Goal: Task Accomplishment & Management: Manage account settings

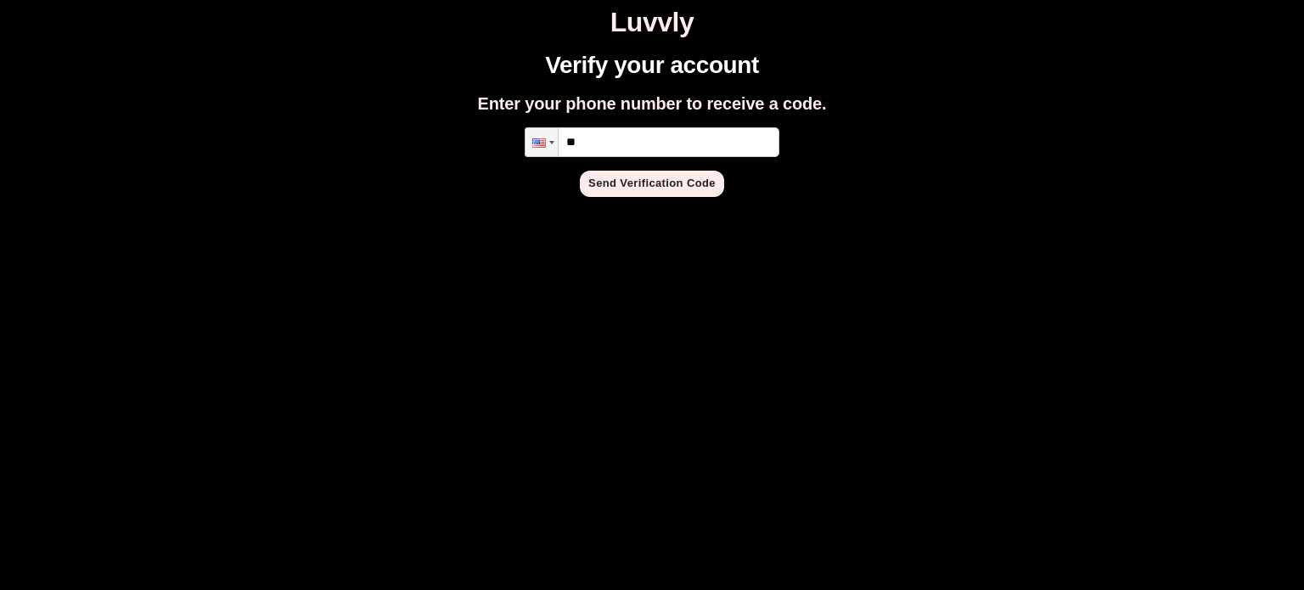
click at [608, 134] on input "**" at bounding box center [652, 142] width 255 height 30
type input "**********"
click at [635, 179] on button "Send Verification Code" at bounding box center [652, 184] width 144 height 26
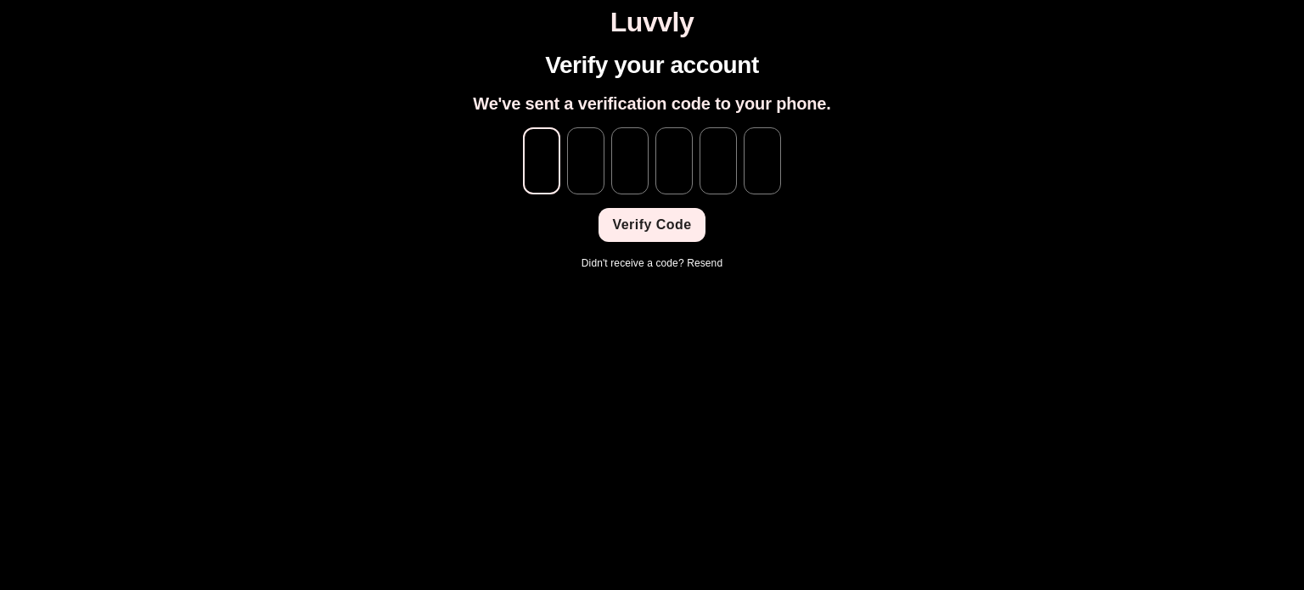
type input "*"
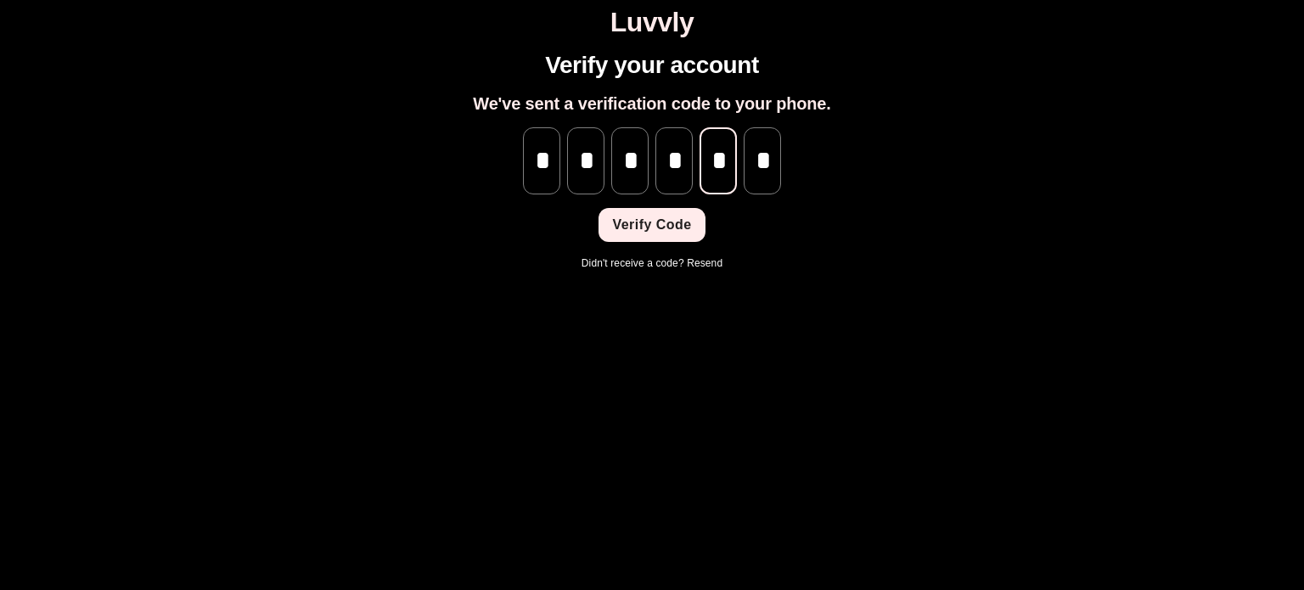
scroll to position [0, 1]
type input "*"
click at [677, 228] on button "Verify Code" at bounding box center [651, 225] width 106 height 34
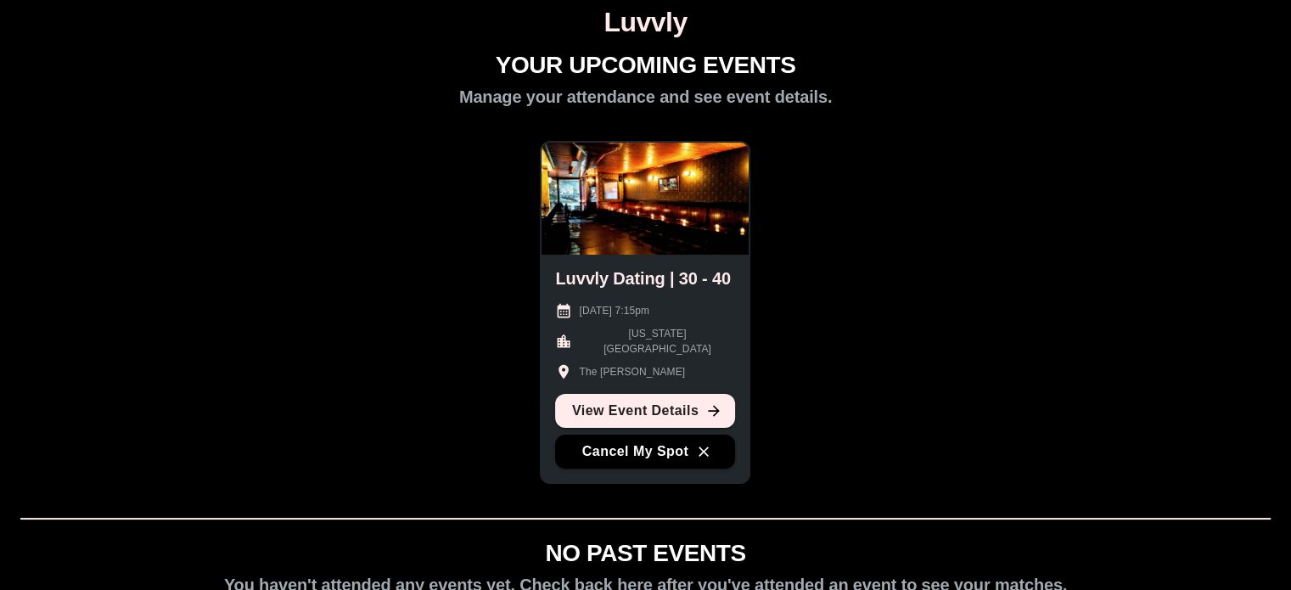
click at [800, 440] on div "YOUR UPCOMING EVENTS Manage your attendance and see event details. Luvvly Datin…" at bounding box center [645, 392] width 1277 height 681
click at [670, 451] on button "Cancel My Spot" at bounding box center [645, 452] width 180 height 34
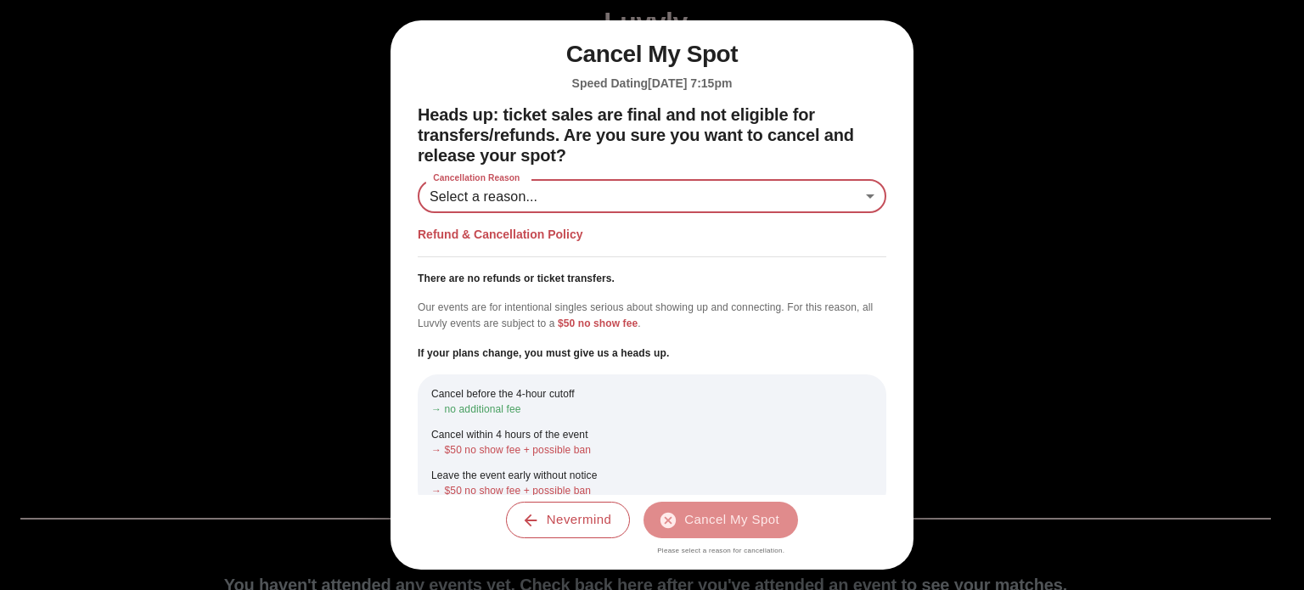
click at [706, 196] on body "Luvvly YOUR UPCOMING EVENTS Manage your attendance and see event details. Luvvl…" at bounding box center [652, 370] width 1290 height 726
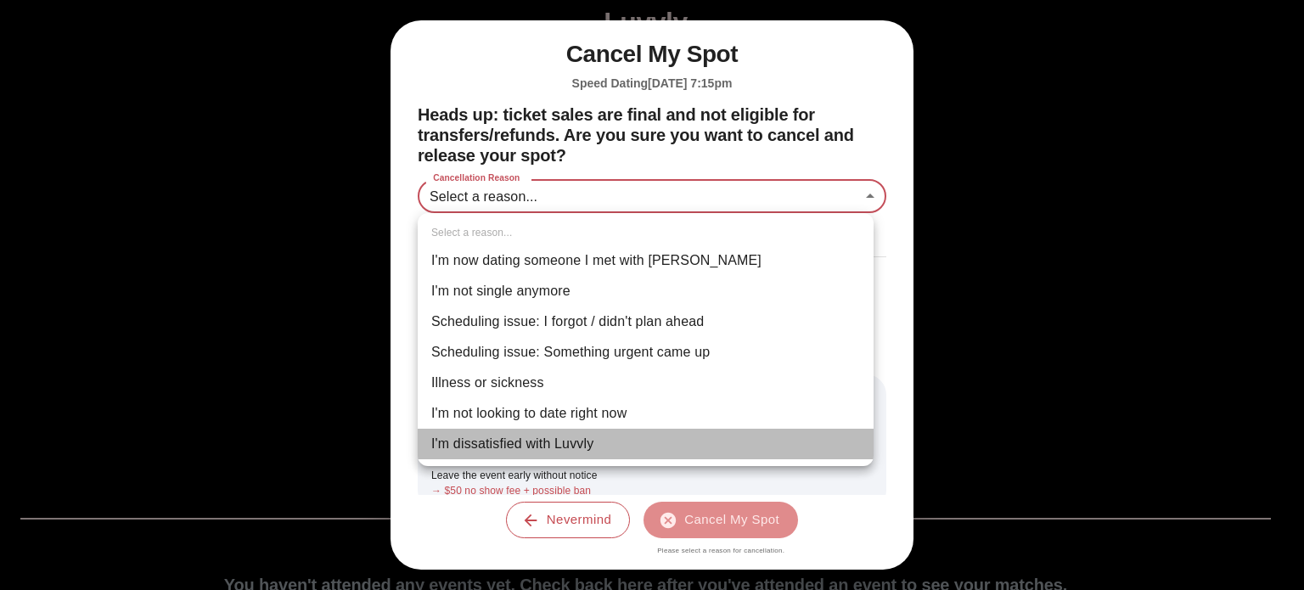
click at [709, 447] on li "I'm dissatisfied with Luvvly" at bounding box center [646, 444] width 456 height 31
type input "**********"
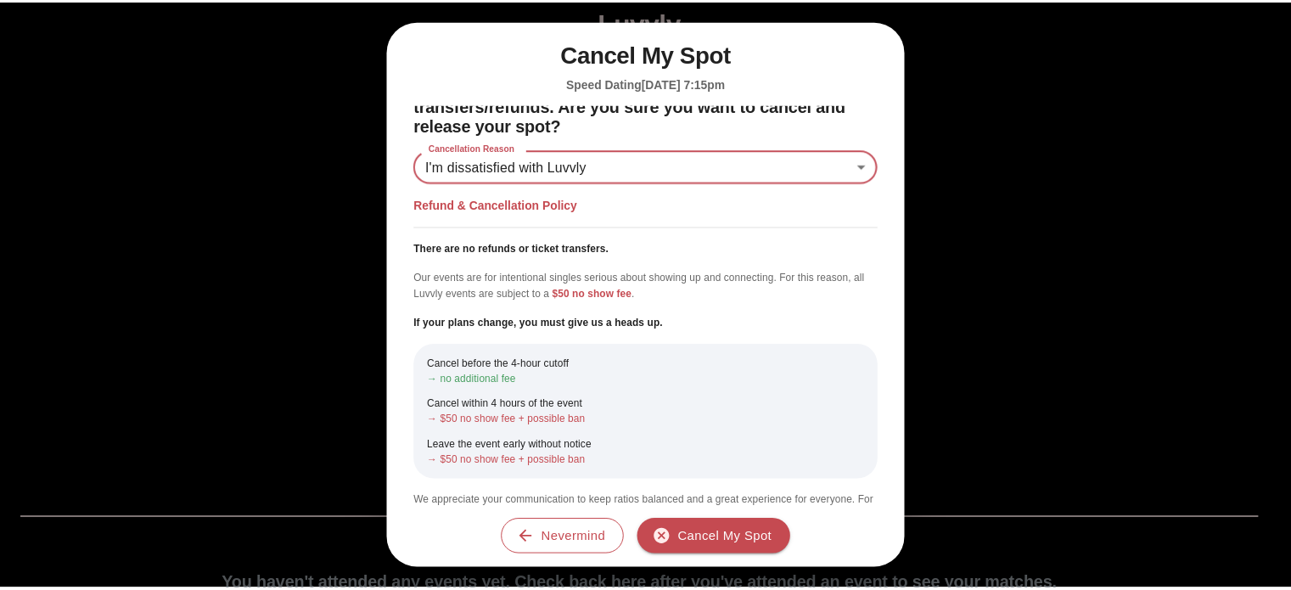
scroll to position [31, 0]
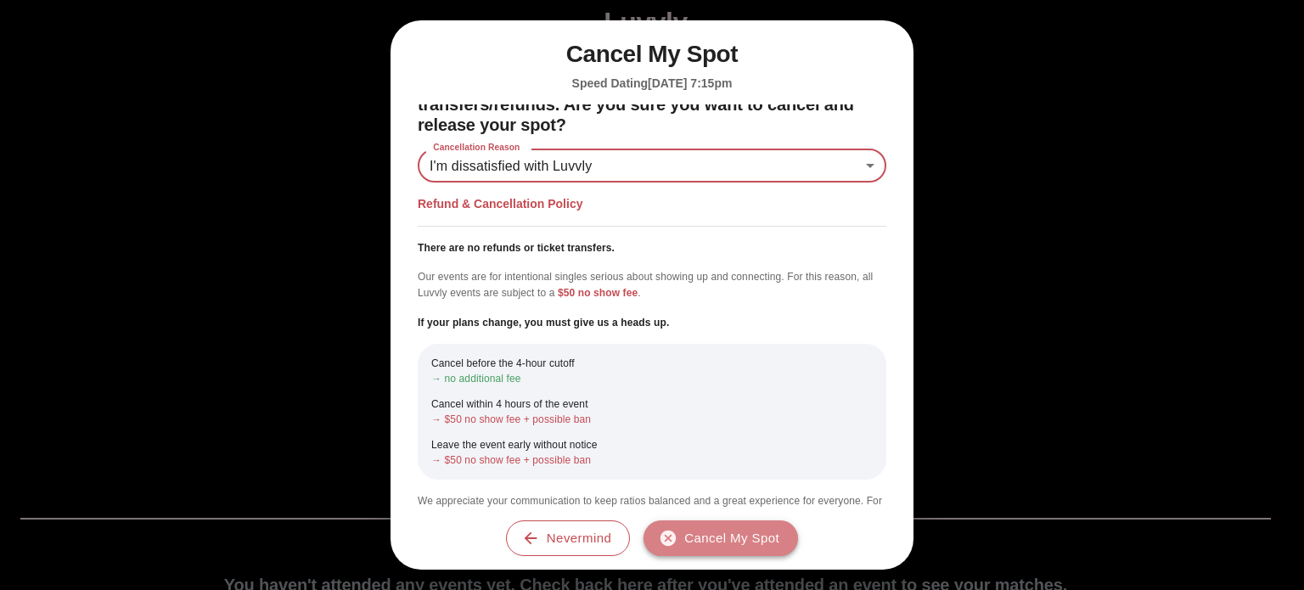
click at [738, 540] on button "Cancel My Spot" at bounding box center [720, 538] width 154 height 36
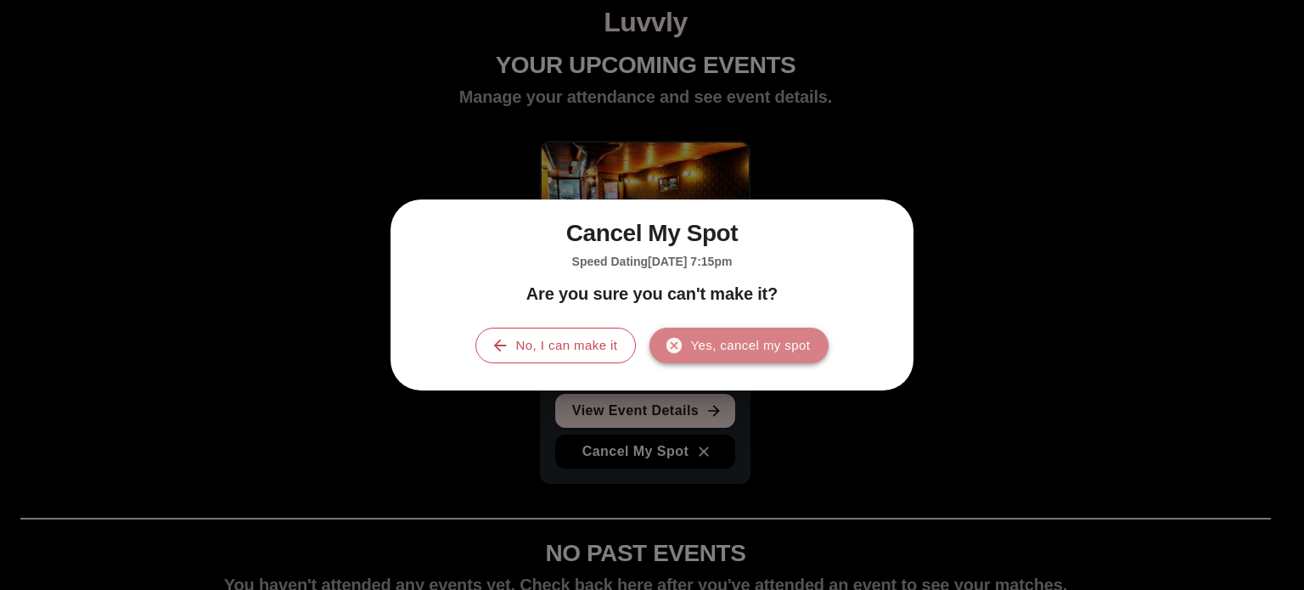
click at [777, 352] on button "Yes, cancel my spot" at bounding box center [738, 346] width 179 height 36
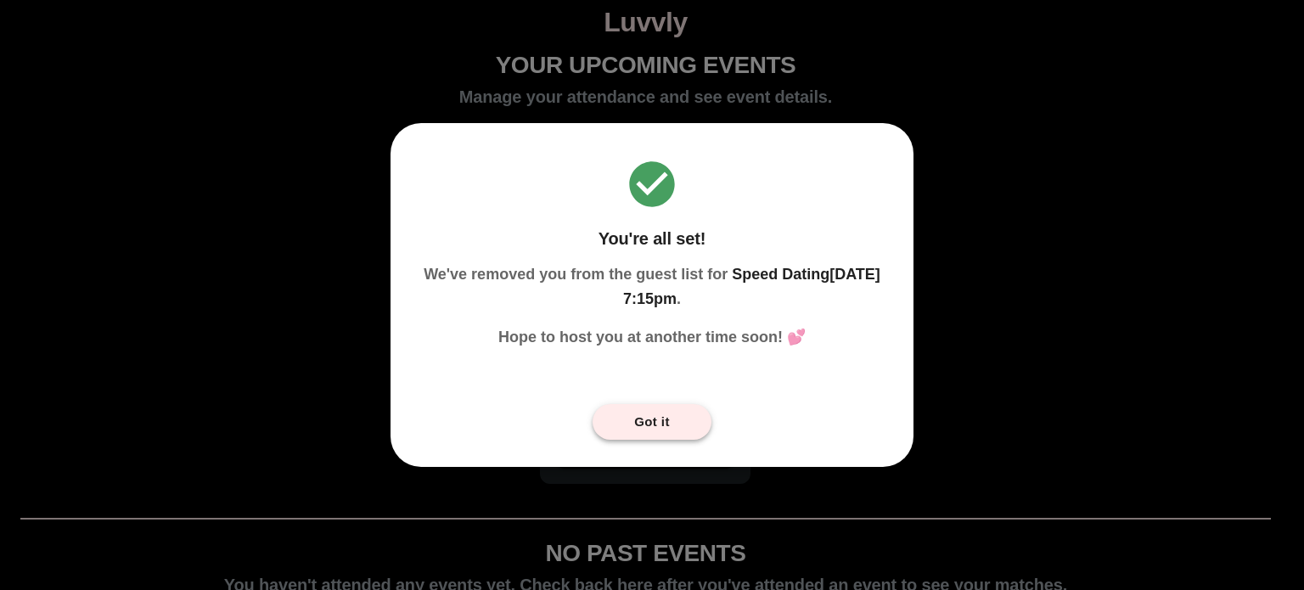
click at [627, 412] on button "Got it" at bounding box center [651, 422] width 119 height 36
